Goal: Use online tool/utility: Utilize a website feature to perform a specific function

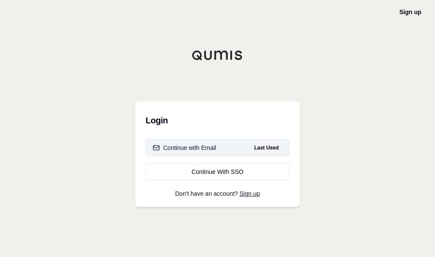
click at [218, 140] on button "Continue with Email Last Used" at bounding box center [217, 147] width 144 height 17
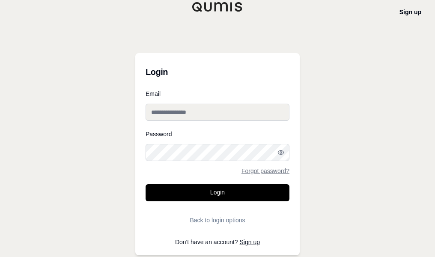
type input "**********"
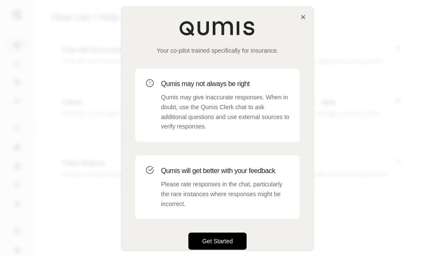
click at [226, 240] on button "Get Started" at bounding box center [217, 240] width 58 height 17
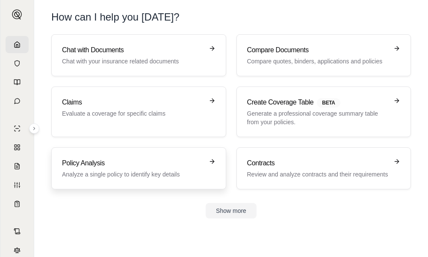
click at [144, 177] on p "Analyze a single policy to identify key details" at bounding box center [133, 174] width 142 height 9
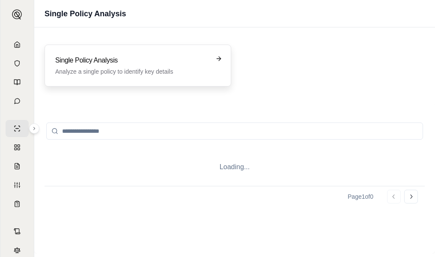
click at [155, 69] on p "Analyze a single policy to identify key details" at bounding box center [131, 71] width 153 height 9
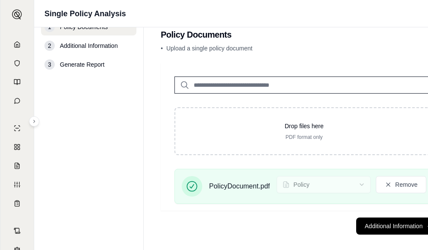
scroll to position [24, 0]
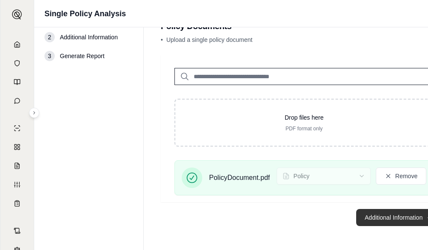
click at [387, 219] on button "Additional Information →" at bounding box center [398, 217] width 84 height 17
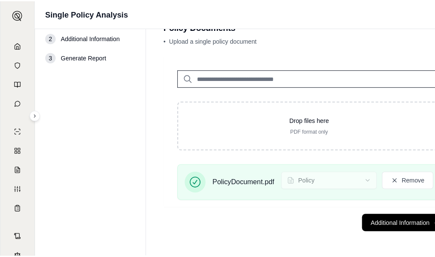
scroll to position [0, 0]
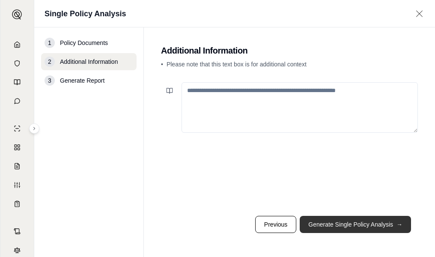
click at [374, 220] on button "Generate Single Policy Analysis →" at bounding box center [354, 224] width 111 height 17
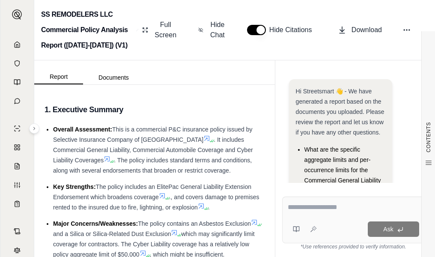
scroll to position [149, 0]
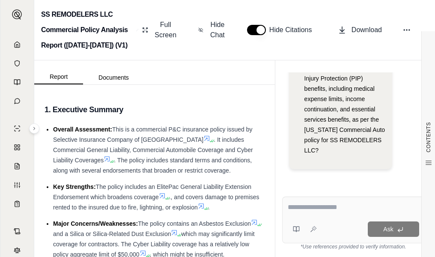
click at [334, 204] on textarea at bounding box center [352, 207] width 131 height 10
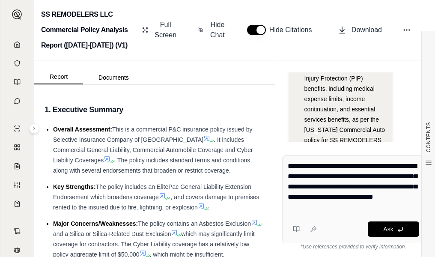
drag, startPoint x: 383, startPoint y: 162, endPoint x: 367, endPoint y: 166, distance: 16.7
click at [367, 166] on textarea "**********" at bounding box center [352, 186] width 131 height 51
type textarea "**********"
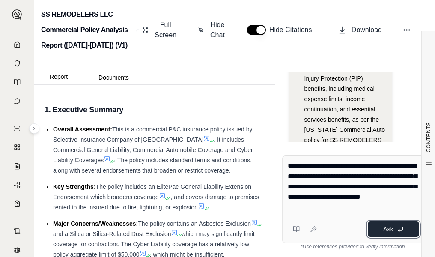
click at [393, 224] on button "Ask" at bounding box center [392, 228] width 51 height 15
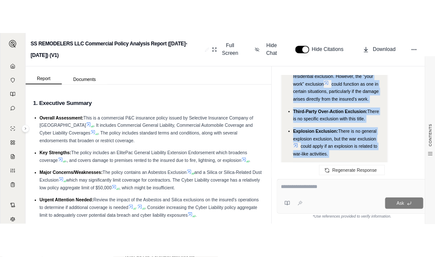
scroll to position [4109, 0]
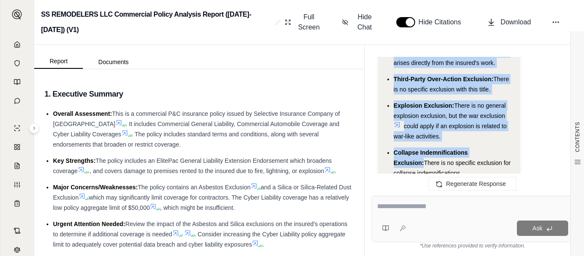
copy ul "Residential Exclusion: There is no explicit residential exclusion. However, the…"
drag, startPoint x: 395, startPoint y: 95, endPoint x: 498, endPoint y: 128, distance: 108.2
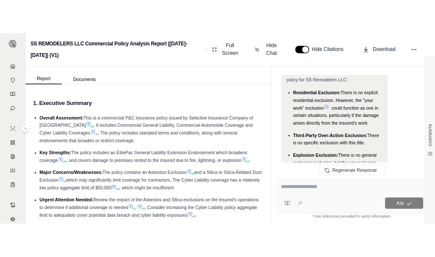
scroll to position [4024, 0]
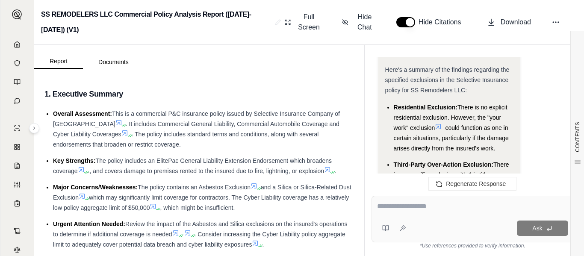
drag, startPoint x: 425, startPoint y: 155, endPoint x: 393, endPoint y: 96, distance: 67.8
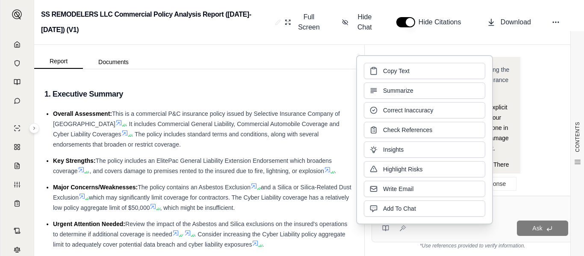
drag, startPoint x: 419, startPoint y: 71, endPoint x: 516, endPoint y: 3, distance: 117.9
click at [420, 70] on button "Copy Text" at bounding box center [424, 71] width 121 height 16
